Goal: Information Seeking & Learning: Find specific fact

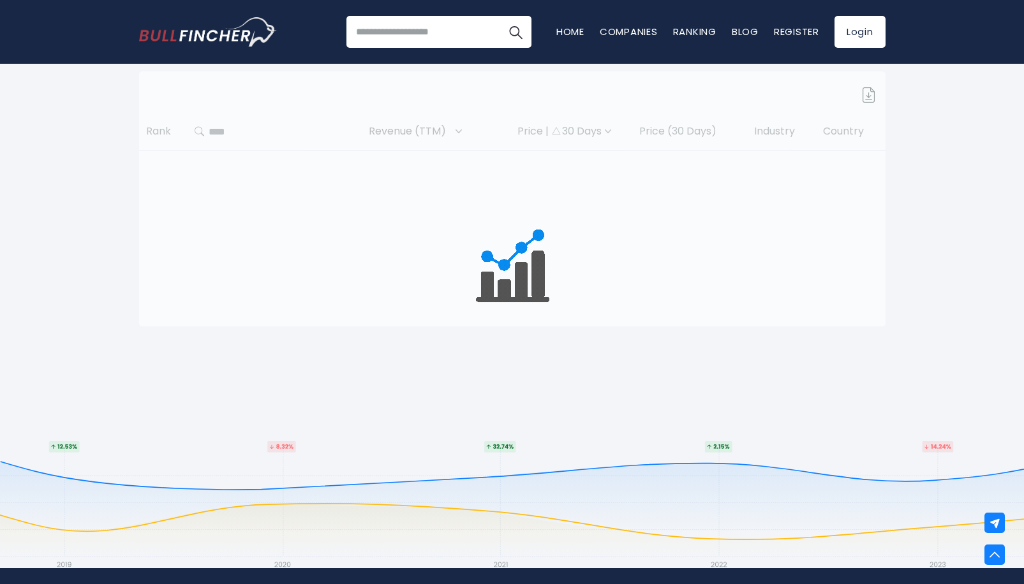
scroll to position [602, 0]
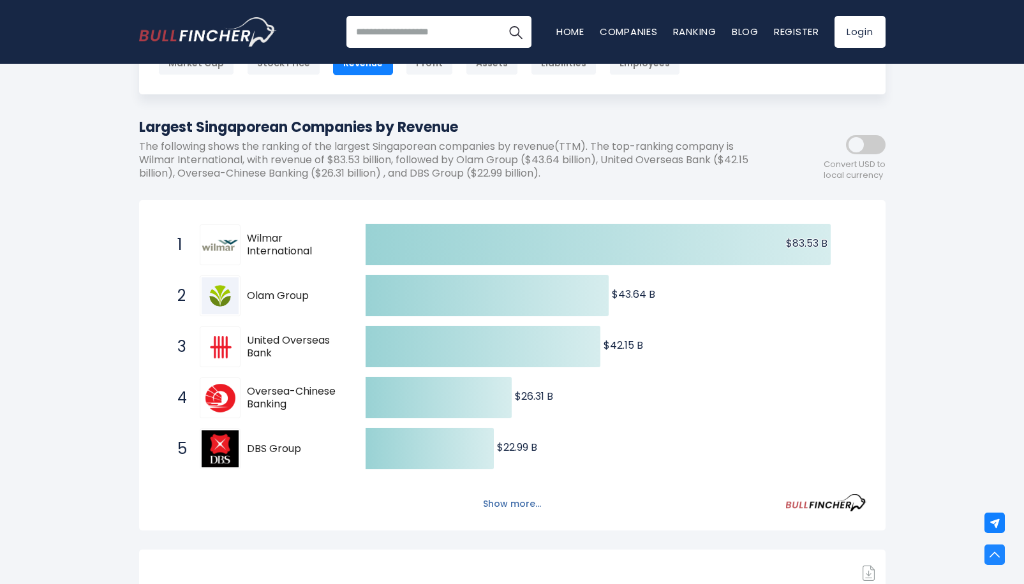
click at [509, 503] on button "Show more..." at bounding box center [511, 504] width 73 height 21
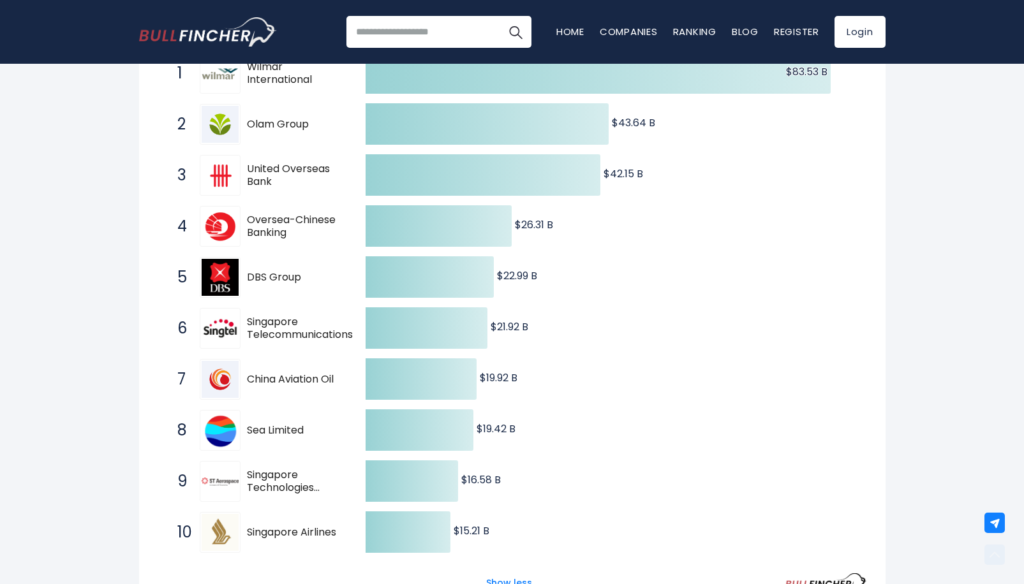
scroll to position [334, 0]
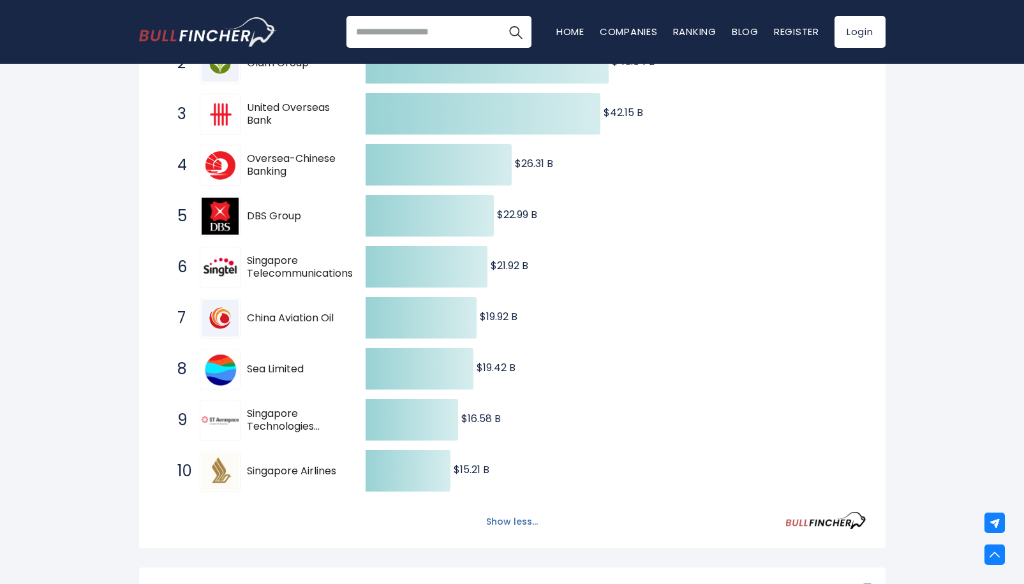
click at [514, 523] on button "Show less..." at bounding box center [512, 522] width 67 height 21
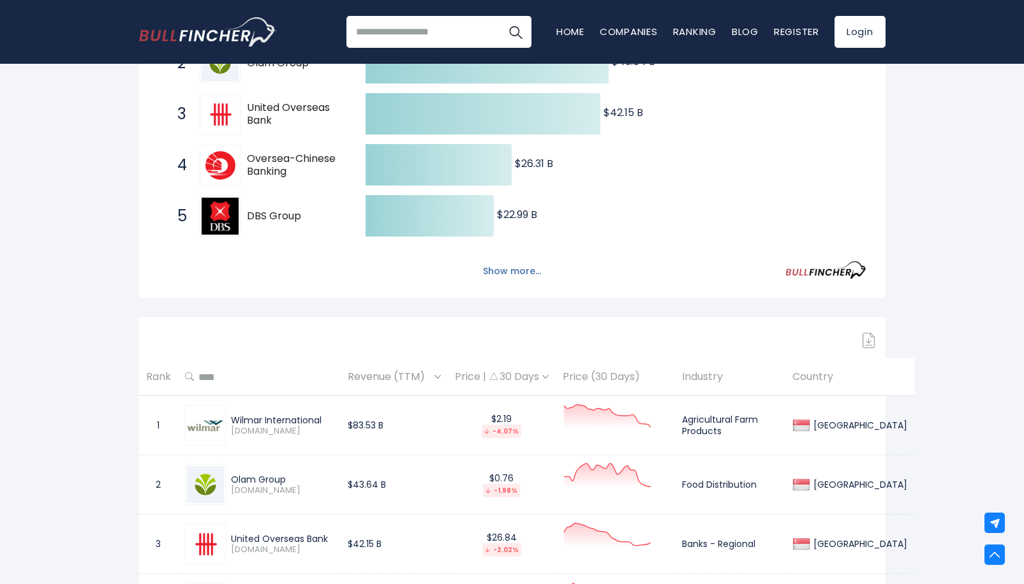
click at [520, 275] on button "Show more..." at bounding box center [511, 271] width 73 height 21
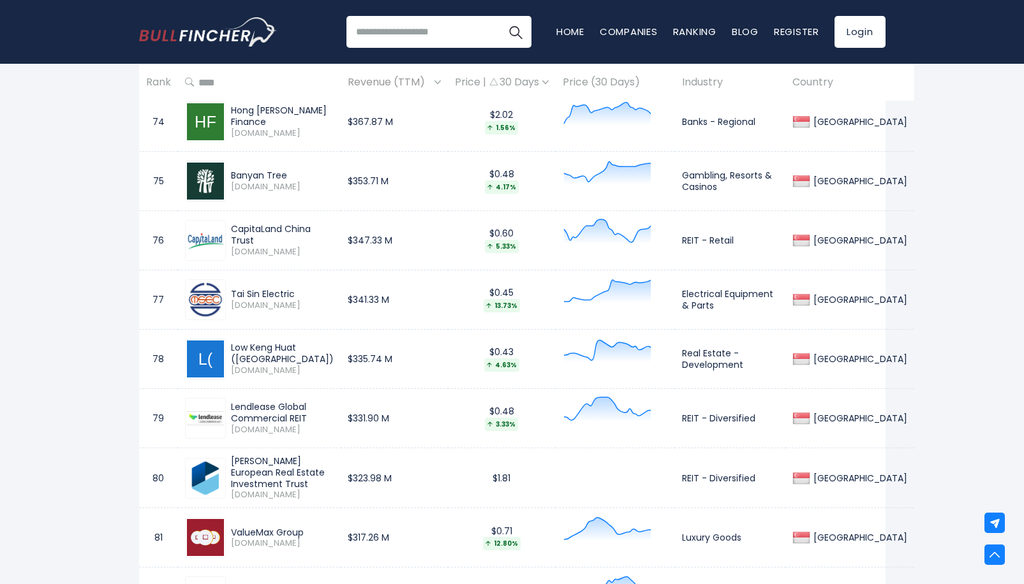
scroll to position [5425, 0]
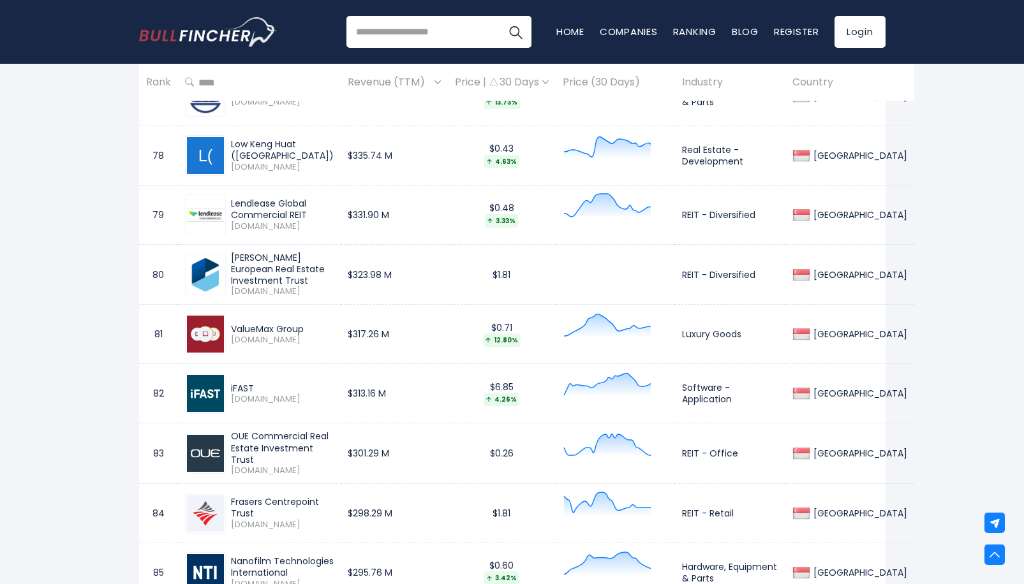
drag, startPoint x: 248, startPoint y: 329, endPoint x: 318, endPoint y: 325, distance: 70.3
click at [318, 325] on div "ValueMax Group" at bounding box center [282, 328] width 103 height 11
copy div "ValueMax Group"
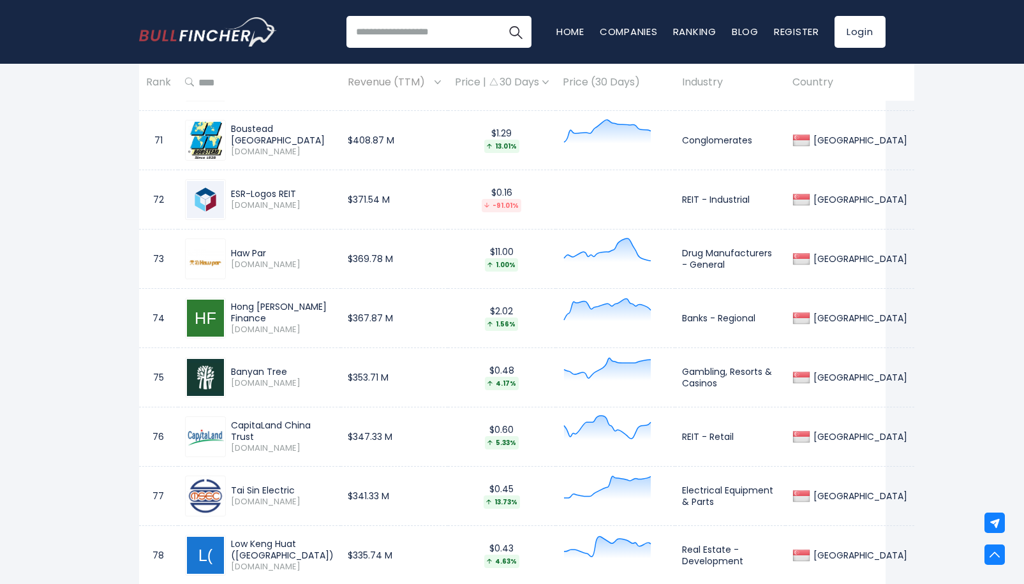
scroll to position [4958, 0]
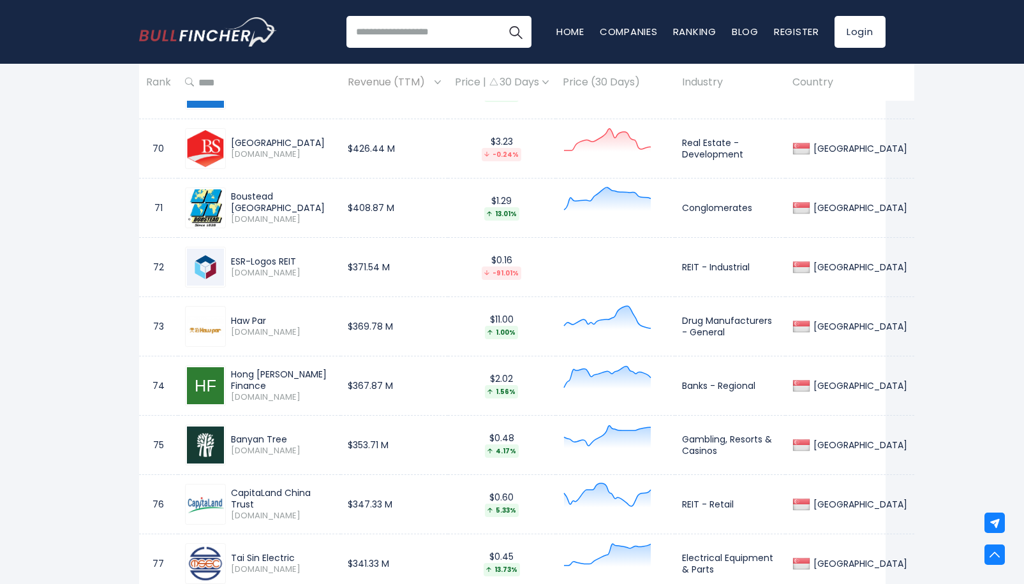
drag, startPoint x: 233, startPoint y: 318, endPoint x: 270, endPoint y: 320, distance: 37.0
click at [269, 320] on div "Haw Par [DOMAIN_NAME]" at bounding box center [280, 326] width 108 height 22
copy div "Haw Par"
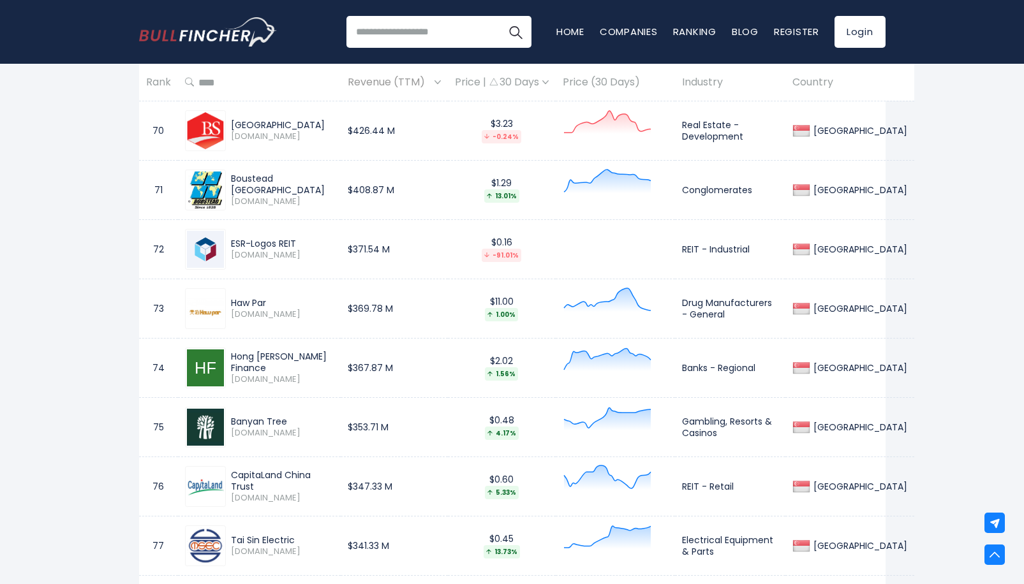
scroll to position [5071, 0]
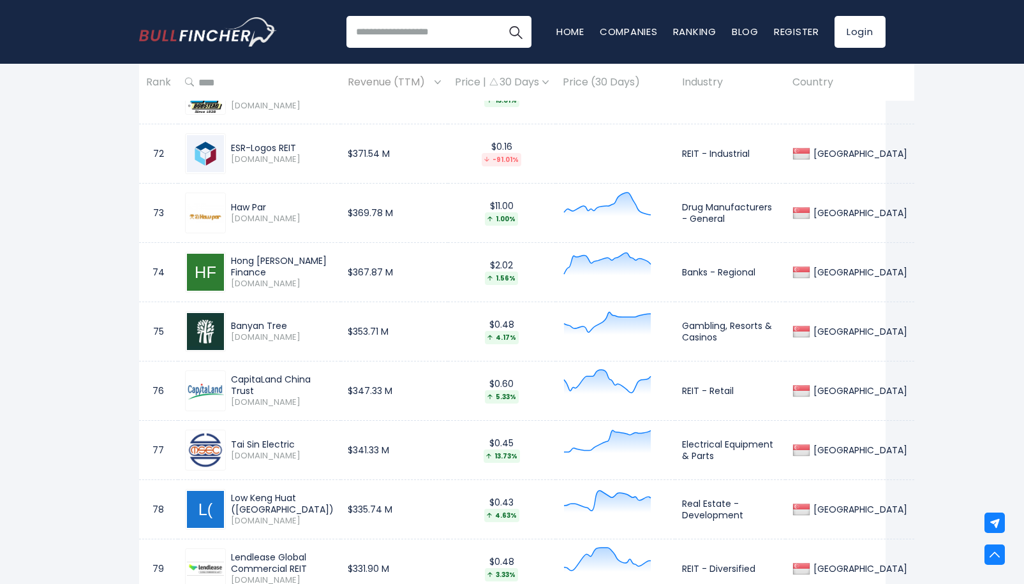
drag, startPoint x: 287, startPoint y: 321, endPoint x: 228, endPoint y: 325, distance: 59.5
click at [227, 325] on div "Banyan Tree [DOMAIN_NAME]" at bounding box center [280, 331] width 108 height 22
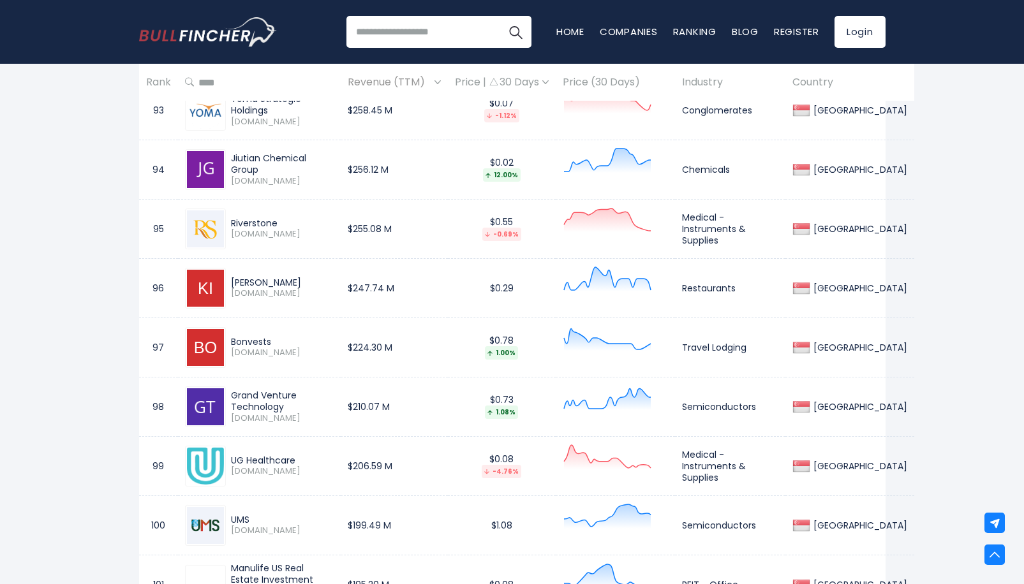
scroll to position [6111, 0]
